Goal: Task Accomplishment & Management: Use online tool/utility

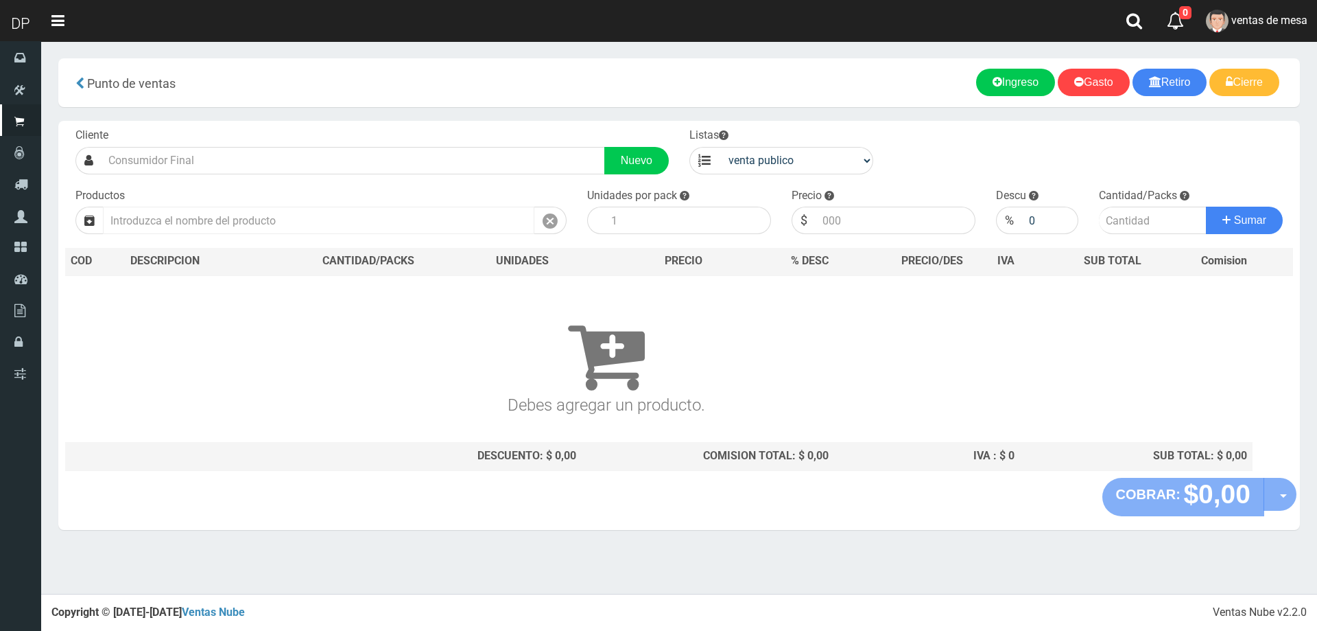
click at [250, 211] on input "text" at bounding box center [319, 220] width 432 height 27
type input "O"
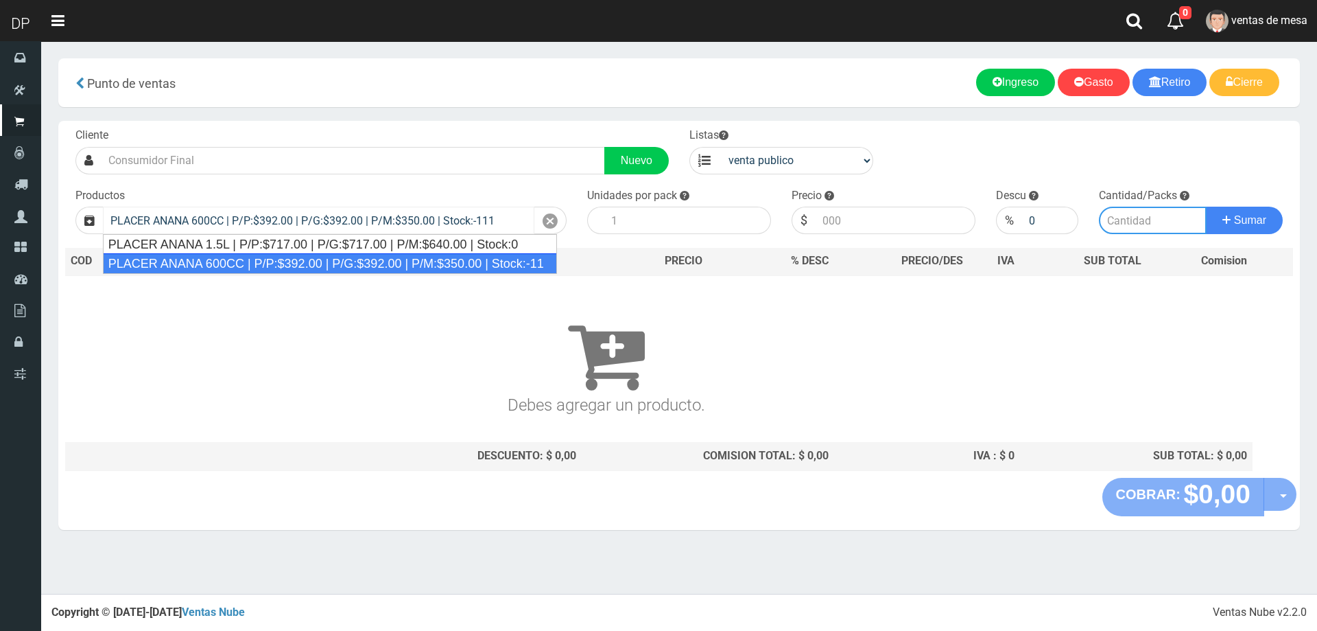
type input "PLACER ANANA 600CC | P/P:$392.00 | P/G:$392.00 | P/M:$350.00 | Stock:-11"
type input "12"
type input "392.00"
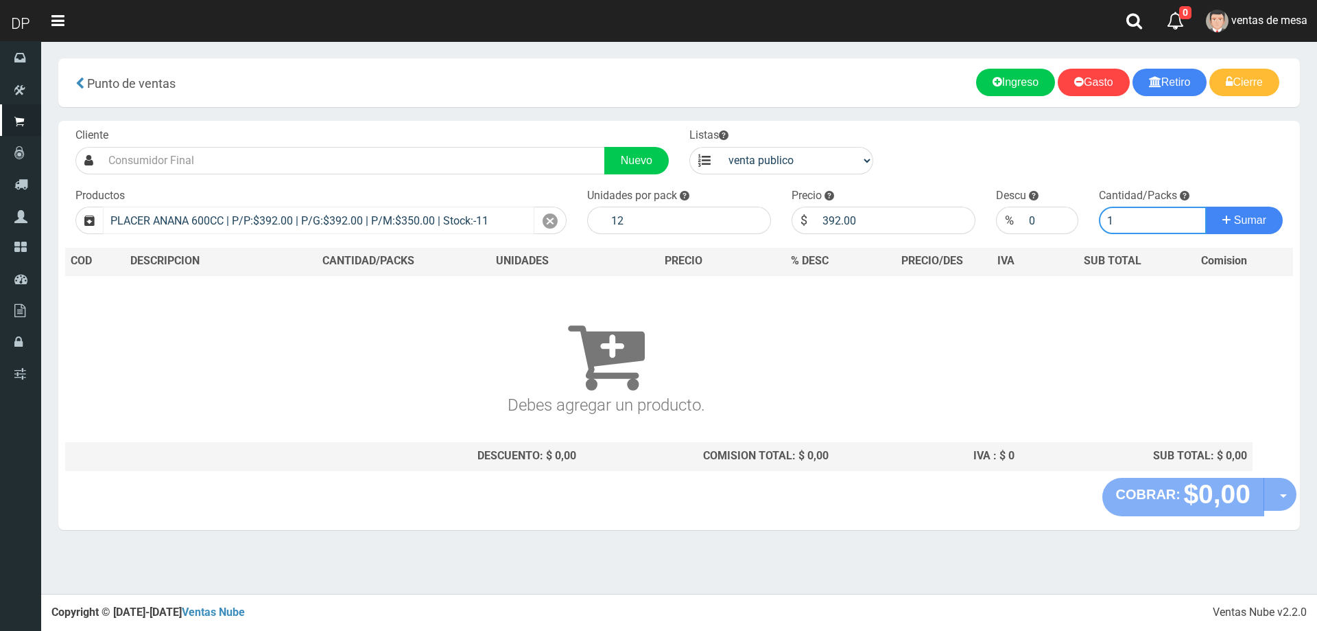
type input "1"
click at [1206, 207] on button "Sumar" at bounding box center [1244, 220] width 77 height 27
